Goal: Transaction & Acquisition: Purchase product/service

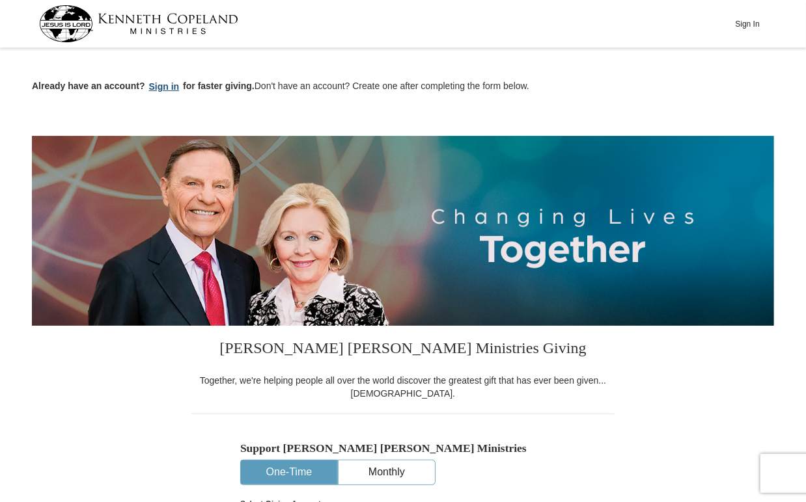
click at [166, 86] on button "Sign in" at bounding box center [164, 86] width 38 height 15
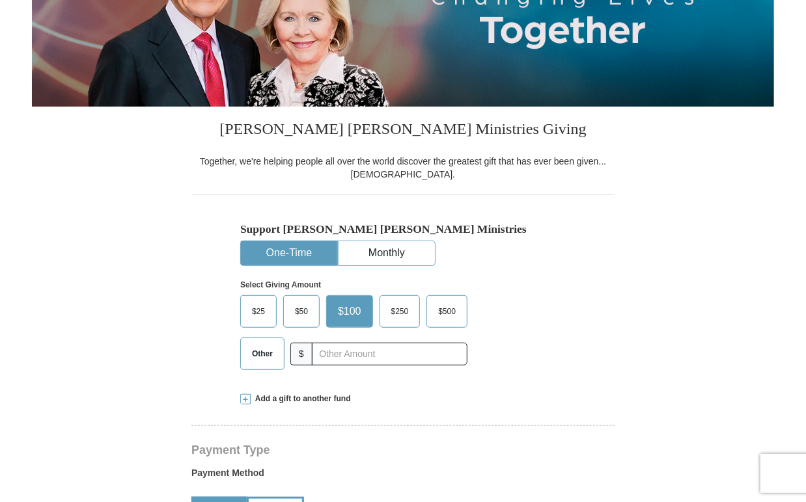
select select "OR"
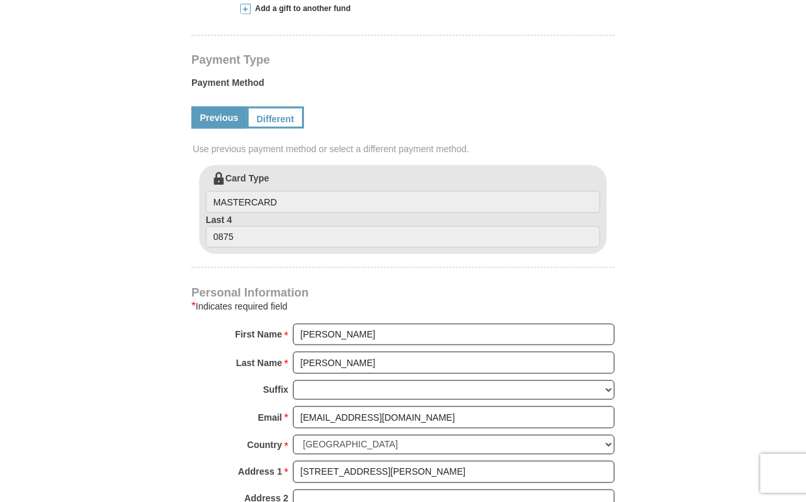
scroll to position [391, 0]
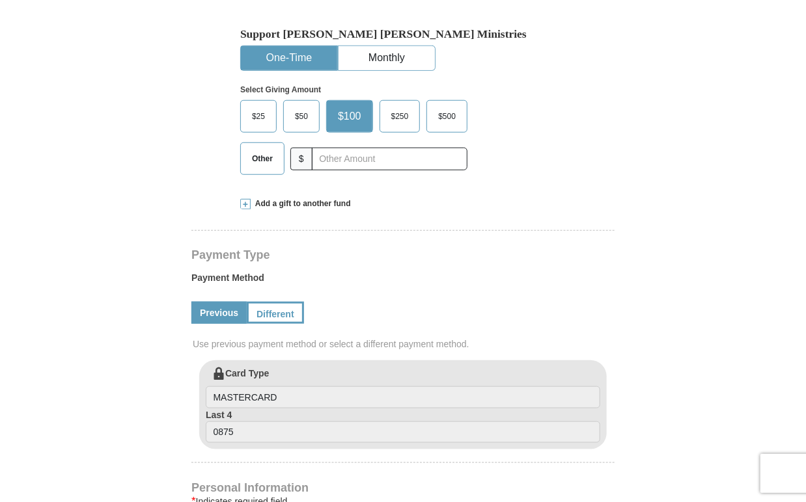
click at [336, 202] on span "Add a gift to another fund" at bounding box center [301, 204] width 100 height 11
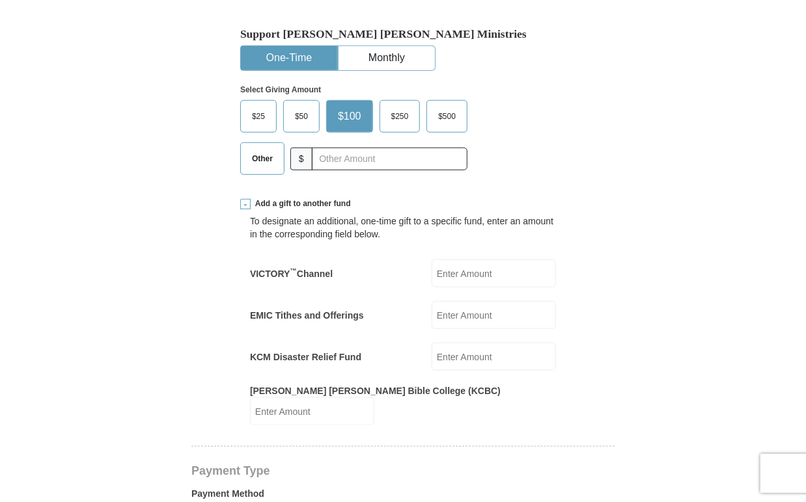
click at [266, 111] on span "$25" at bounding box center [258, 117] width 26 height 20
click at [0, 0] on input "$25" at bounding box center [0, 0] width 0 height 0
click at [439, 317] on input "EMIC Tithes and Offerings" at bounding box center [494, 315] width 124 height 28
click at [377, 307] on div "EMIC Tithes and Offerings 50. EMIC Tithes and Offerings Amount must be a valid …" at bounding box center [403, 315] width 306 height 28
click at [458, 313] on input "50." at bounding box center [494, 315] width 124 height 28
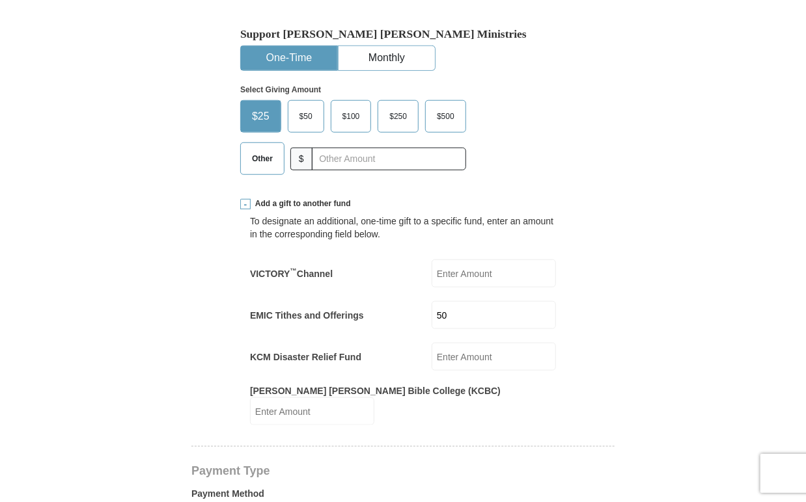
type input "50.00"
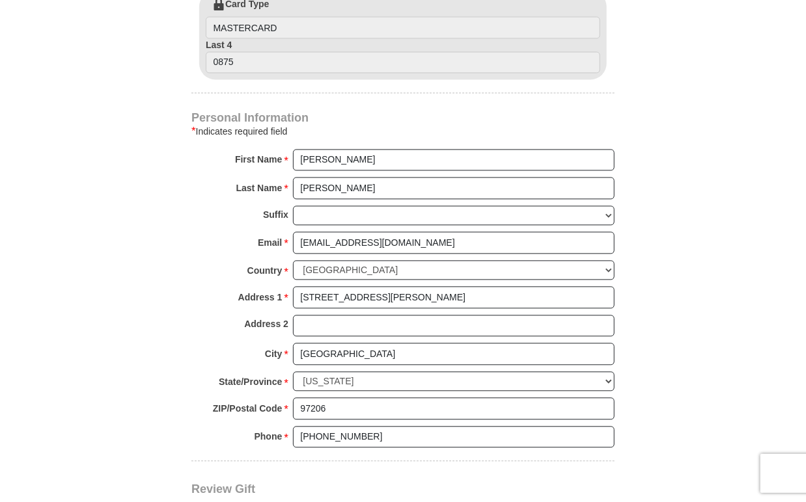
scroll to position [1172, 0]
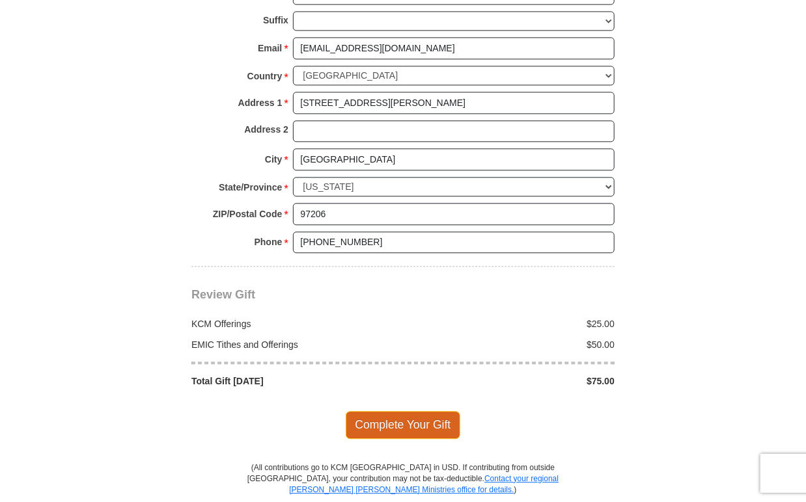
click at [398, 411] on span "Complete Your Gift" at bounding box center [403, 424] width 115 height 27
